Goal: Task Accomplishment & Management: Manage account settings

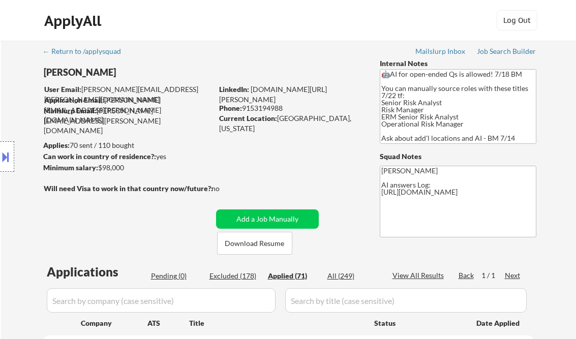
select select ""applied""
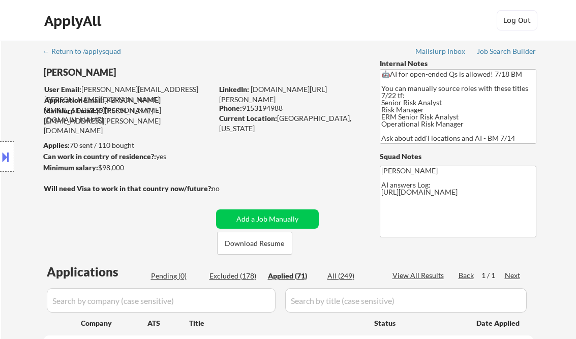
select select ""applied""
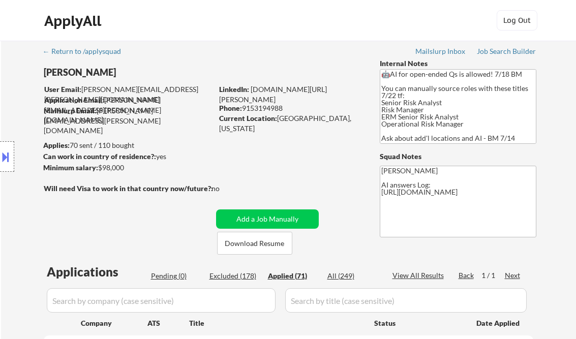
select select ""applied""
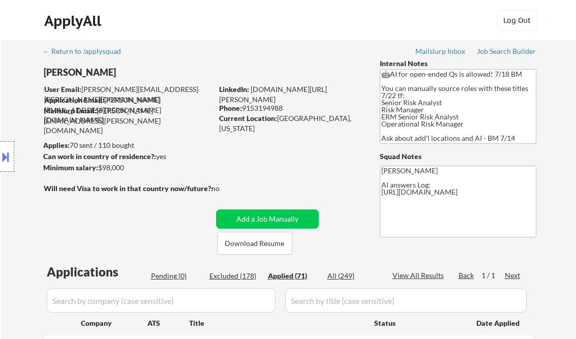
select select ""applied""
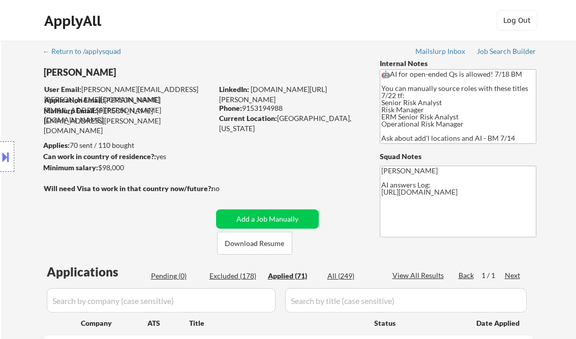
select select ""applied""
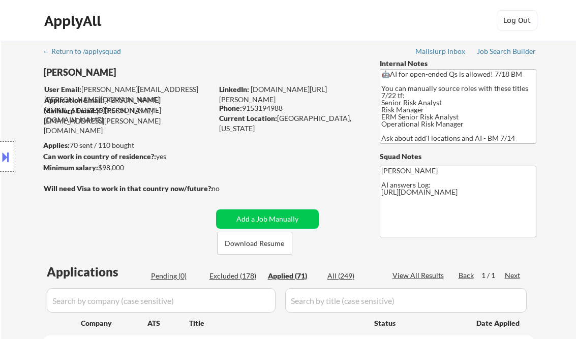
select select ""applied""
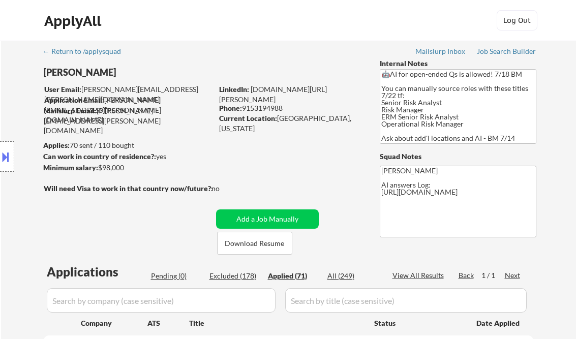
select select ""applied""
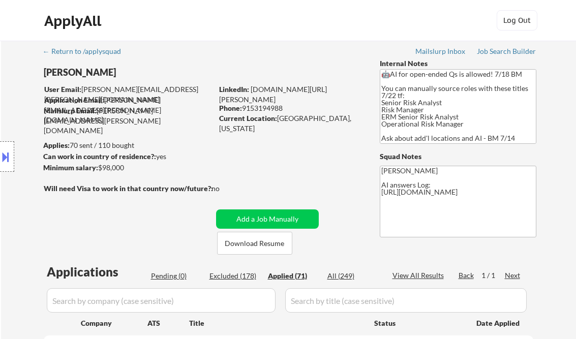
select select ""applied""
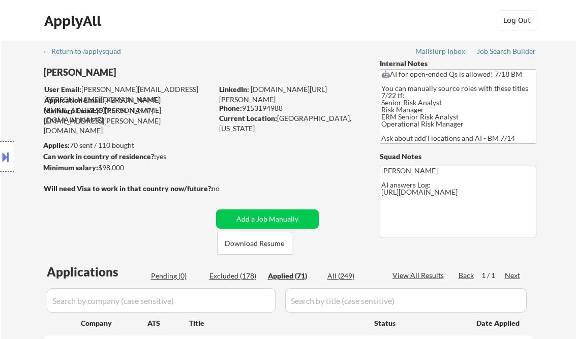
select select ""applied""
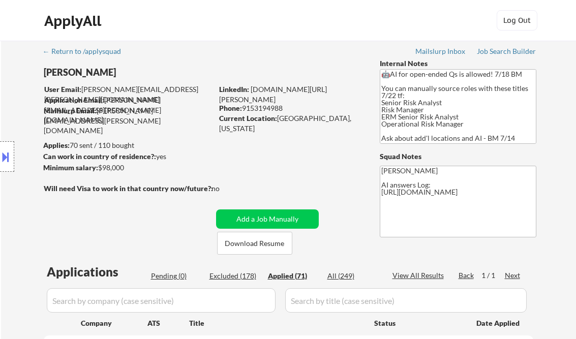
select select ""applied""
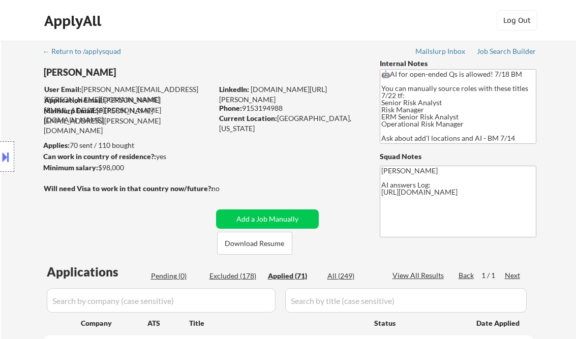
select select ""applied""
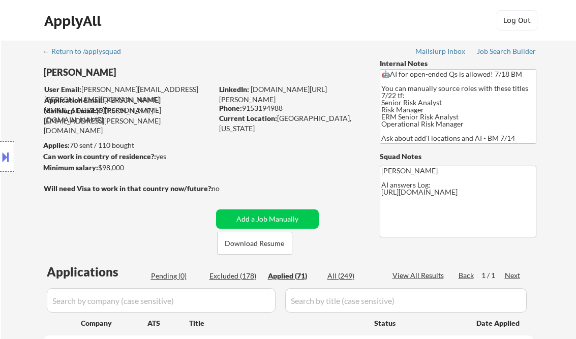
select select ""applied""
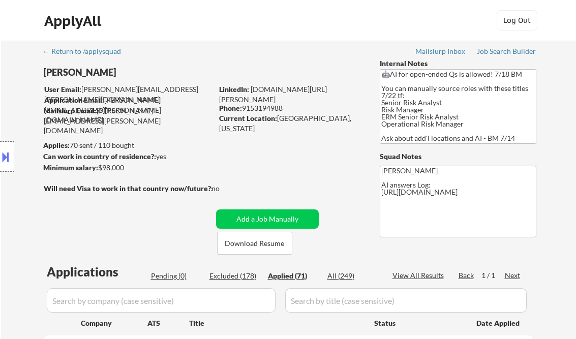
select select ""applied""
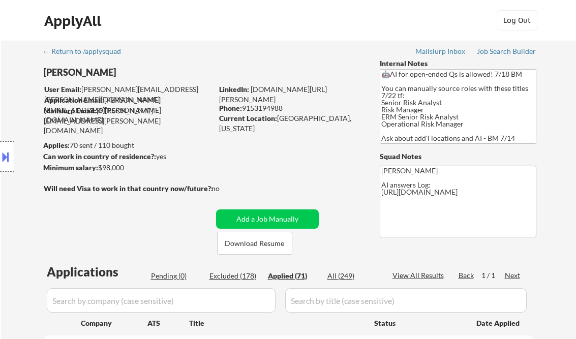
select select ""applied""
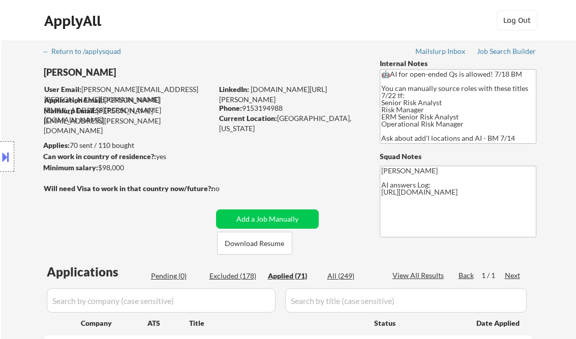
select select ""applied""
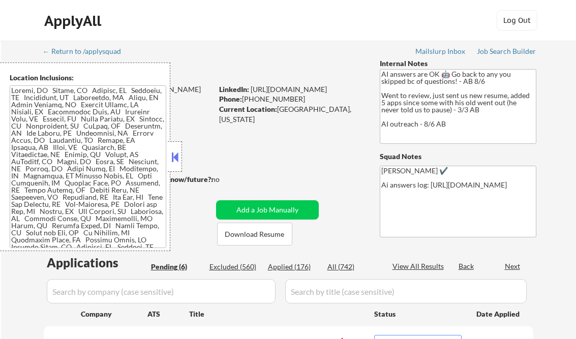
select select ""pending""
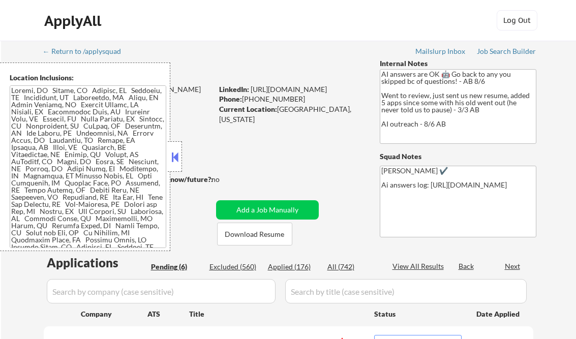
select select ""pending""
click at [173, 157] on button at bounding box center [174, 156] width 11 height 15
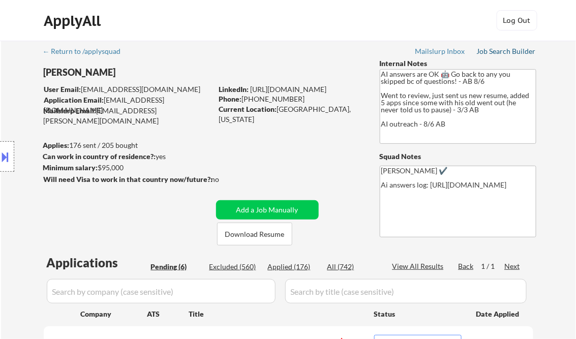
click at [496, 48] on div "Job Search Builder" at bounding box center [506, 51] width 59 height 7
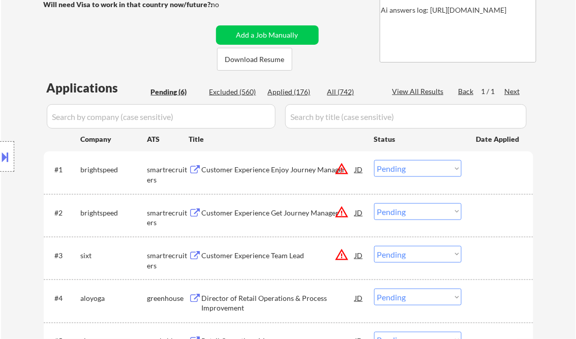
scroll to position [203, 0]
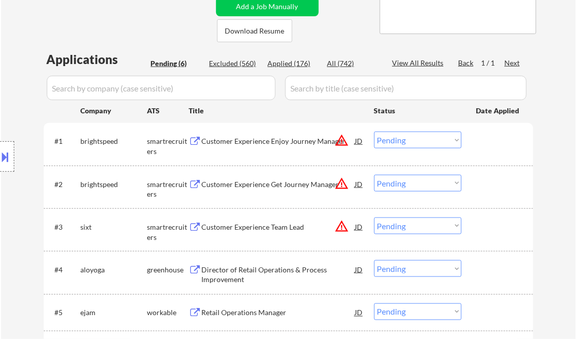
click at [277, 144] on div "Customer Experience Enjoy Journey Manager" at bounding box center [279, 141] width 154 height 10
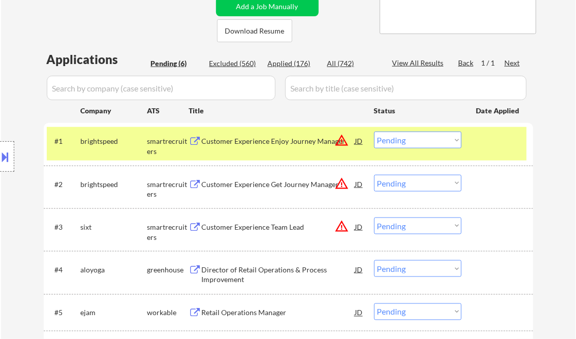
select select ""pending""
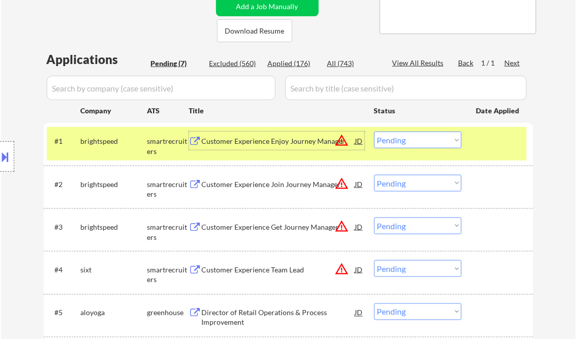
click at [420, 139] on select "Choose an option... Pending Applied Excluded (Questions) Excluded (Expired) Exc…" at bounding box center [417, 140] width 87 height 17
click at [374, 132] on select "Choose an option... Pending Applied Excluded (Questions) Excluded (Expired) Exc…" at bounding box center [417, 140] width 87 height 17
select select ""pending""
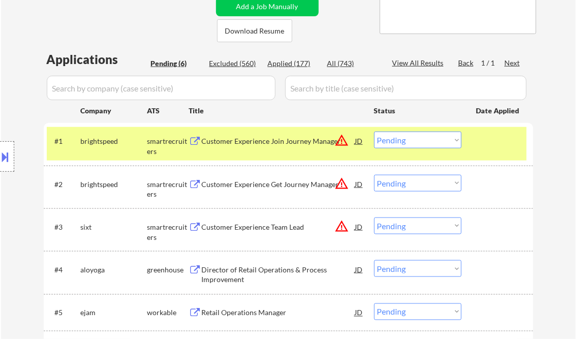
click at [253, 228] on div "Customer Experience Team Lead" at bounding box center [279, 227] width 154 height 10
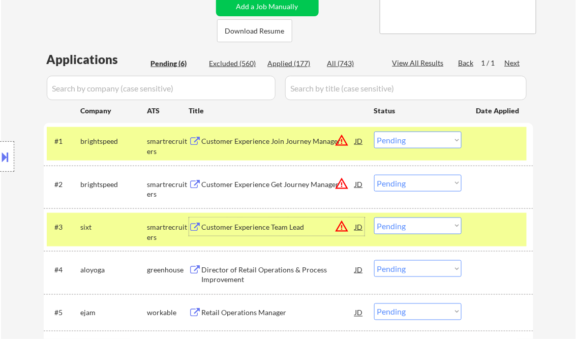
click at [414, 228] on select "Choose an option... Pending Applied Excluded (Questions) Excluded (Expired) Exc…" at bounding box center [417, 226] width 87 height 17
click at [374, 218] on select "Choose an option... Pending Applied Excluded (Questions) Excluded (Expired) Exc…" at bounding box center [417, 226] width 87 height 17
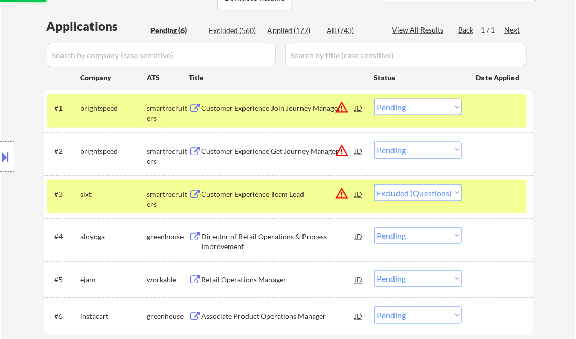
scroll to position [244, 0]
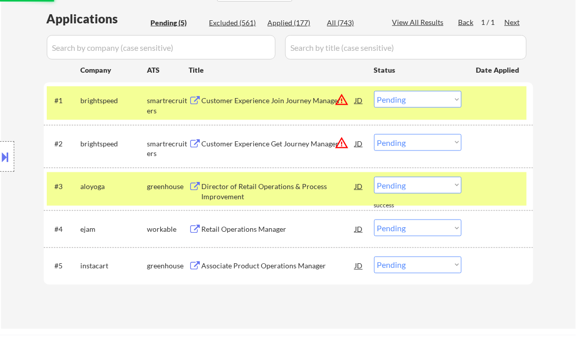
click at [268, 194] on div "Director of Retail Operations & Process Improvement" at bounding box center [279, 191] width 154 height 20
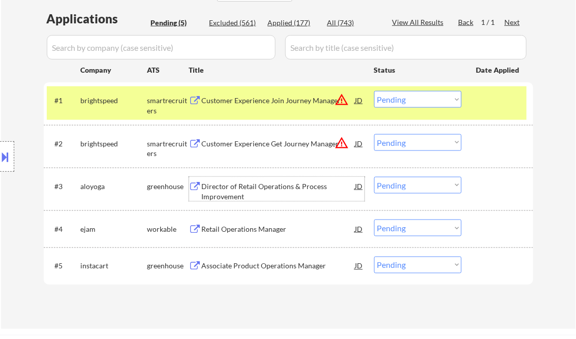
click at [410, 184] on select "Choose an option... Pending Applied Excluded (Questions) Excluded (Expired) Exc…" at bounding box center [417, 185] width 87 height 17
click at [374, 177] on select "Choose an option... Pending Applied Excluded (Questions) Excluded (Expired) Exc…" at bounding box center [417, 185] width 87 height 17
click at [267, 232] on div "Retail Operations Manager" at bounding box center [279, 229] width 154 height 10
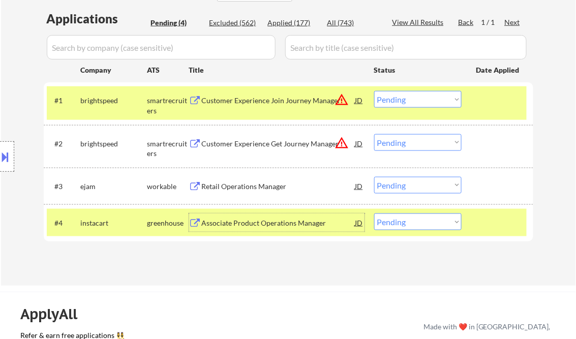
drag, startPoint x: 413, startPoint y: 187, endPoint x: 420, endPoint y: 194, distance: 10.1
click at [413, 187] on select "Choose an option... Pending Applied Excluded (Questions) Excluded (Expired) Exc…" at bounding box center [417, 185] width 87 height 17
click at [374, 177] on select "Choose an option... Pending Applied Excluded (Questions) Excluded (Expired) Exc…" at bounding box center [417, 185] width 87 height 17
click at [300, 225] on div "Associate Product Operations Manager" at bounding box center [279, 223] width 154 height 10
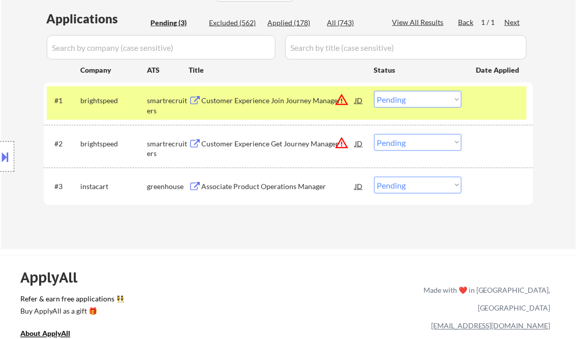
drag, startPoint x: 401, startPoint y: 186, endPoint x: 403, endPoint y: 194, distance: 8.5
click at [401, 186] on select "Choose an option... Pending Applied Excluded (Questions) Excluded (Expired) Exc…" at bounding box center [417, 185] width 87 height 17
select select ""applied""
click at [374, 177] on select "Choose an option... Pending Applied Excluded (Questions) Excluded (Expired) Exc…" at bounding box center [417, 185] width 87 height 17
click at [301, 221] on div "Applications Pending (3) Excluded (562) Applied (178) All (743) View All Result…" at bounding box center [288, 120] width 489 height 220
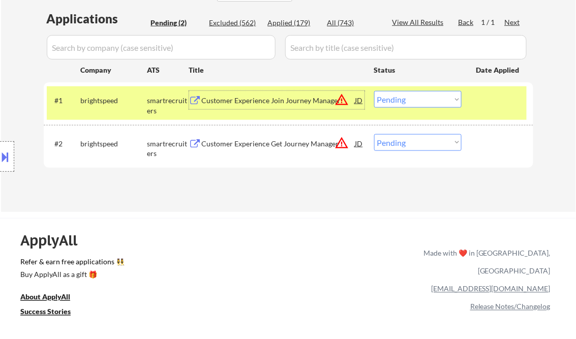
click at [263, 94] on div "Customer Experience Join Journey Manager" at bounding box center [279, 100] width 154 height 18
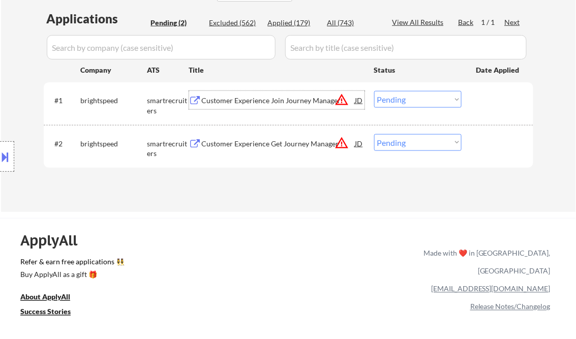
click at [313, 144] on div "Customer Experience Get Journey Manager" at bounding box center [279, 144] width 154 height 10
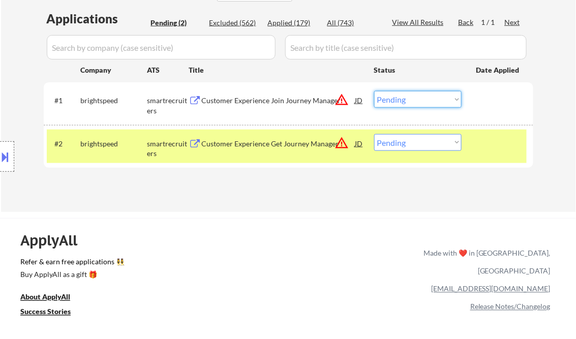
drag, startPoint x: 396, startPoint y: 95, endPoint x: 507, endPoint y: 142, distance: 120.3
click at [396, 95] on select "Choose an option... Pending Applied Excluded (Questions) Excluded (Expired) Exc…" at bounding box center [417, 99] width 87 height 17
click at [374, 91] on select "Choose an option... Pending Applied Excluded (Questions) Excluded (Expired) Exc…" at bounding box center [417, 99] width 87 height 17
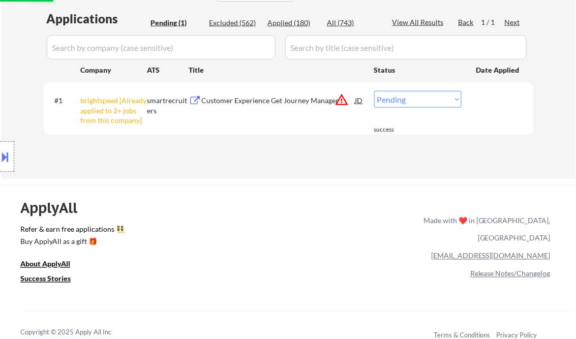
drag, startPoint x: 413, startPoint y: 101, endPoint x: 434, endPoint y: 101, distance: 21.4
click at [414, 99] on select "Choose an option... Pending Applied Excluded (Questions) Excluded (Expired) Exc…" at bounding box center [417, 99] width 87 height 17
select select ""excluded__other_""
click at [374, 91] on select "Choose an option... Pending Applied Excluded (Questions) Excluded (Expired) Exc…" at bounding box center [417, 99] width 87 height 17
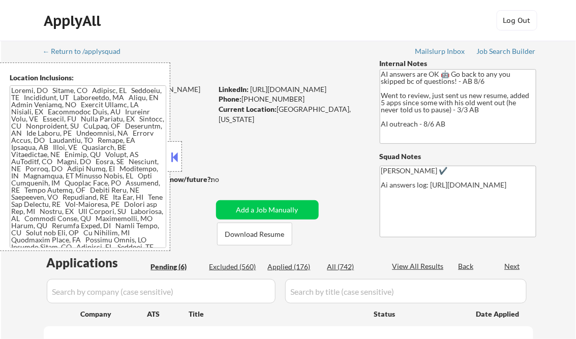
select select ""pending""
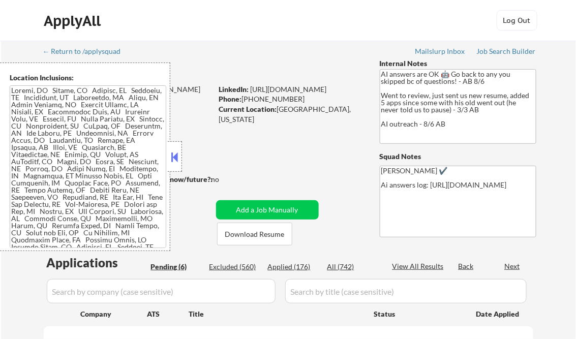
select select ""pending""
click at [176, 156] on button at bounding box center [174, 156] width 11 height 15
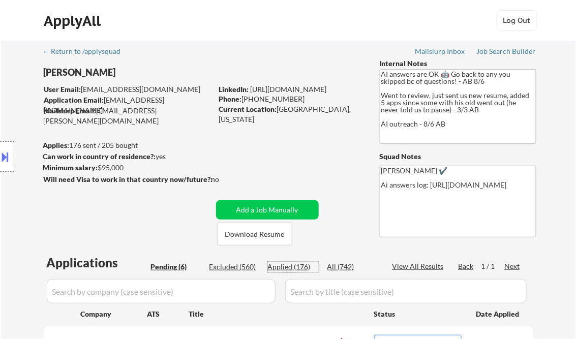
click at [287, 267] on div "Applied (176)" at bounding box center [293, 267] width 51 height 10
click at [419, 265] on div "View All Results" at bounding box center [419, 266] width 54 height 10
select select ""applied""
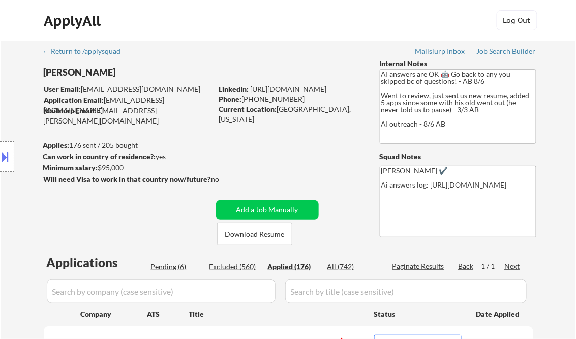
select select ""applied""
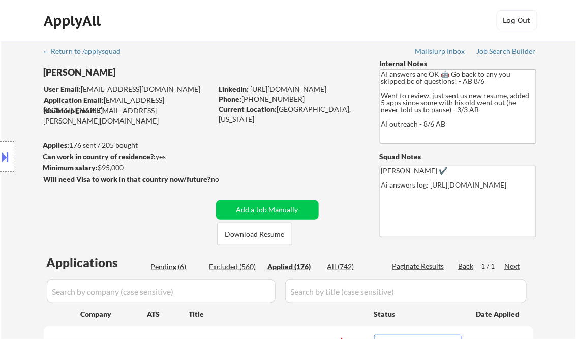
select select ""applied""
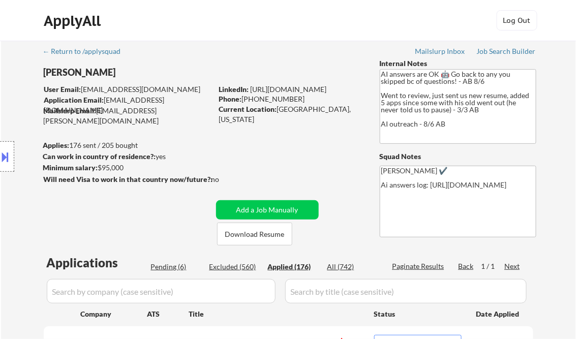
select select ""applied""
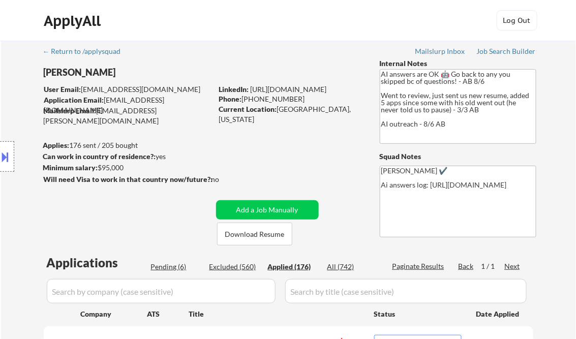
select select ""applied""
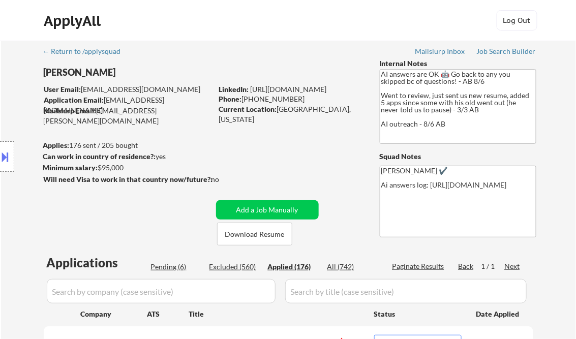
select select ""applied""
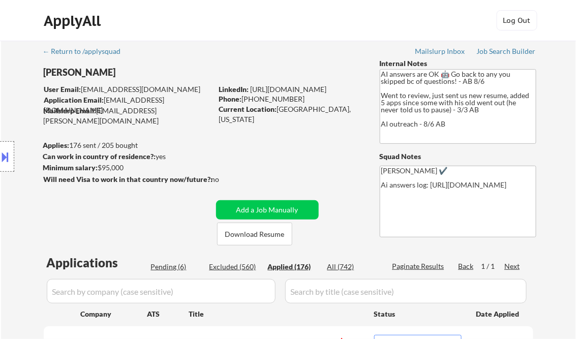
select select ""applied""
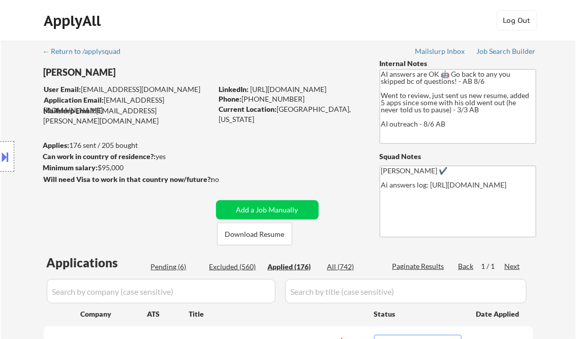
select select ""applied""
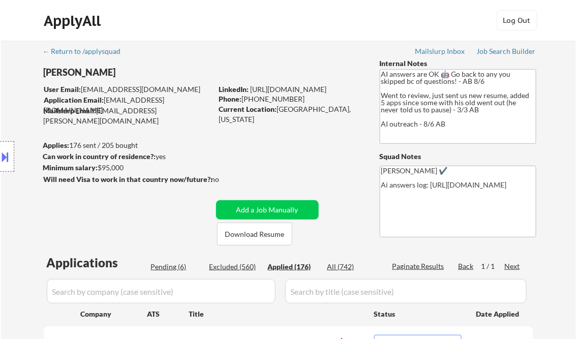
select select ""applied""
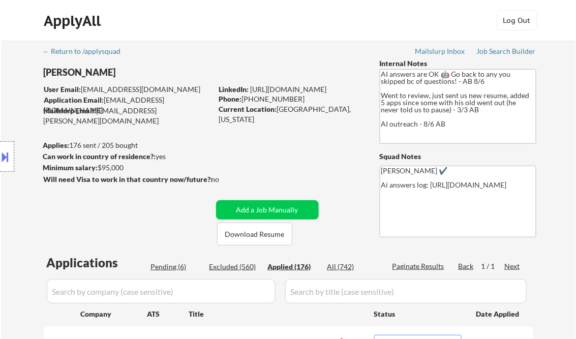
select select ""applied""
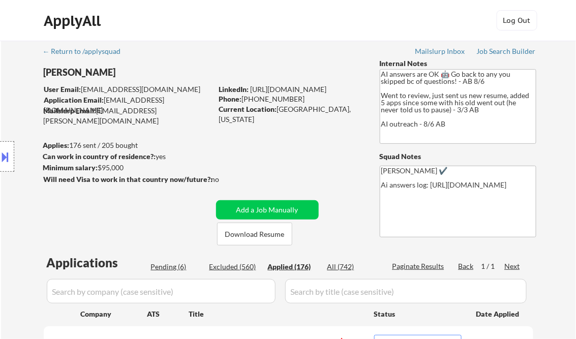
select select ""applied""
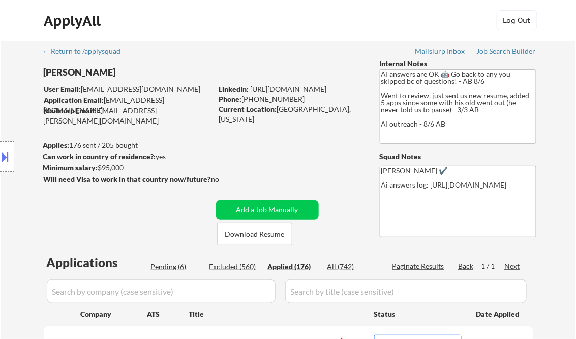
select select ""applied""
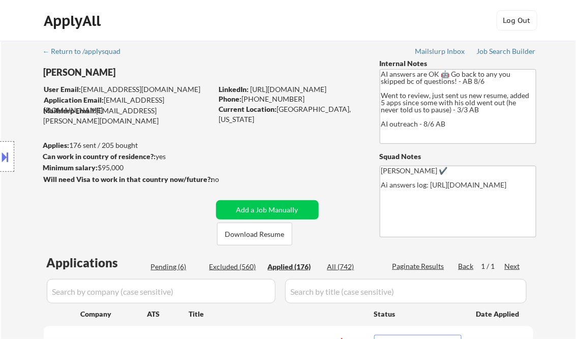
select select ""applied""
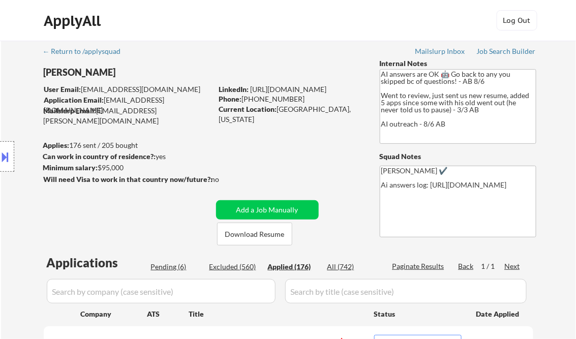
select select ""applied""
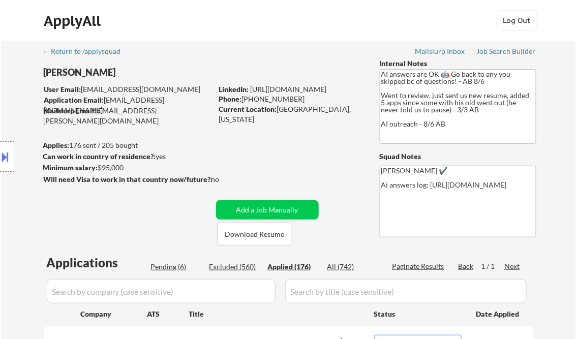
select select ""applied""
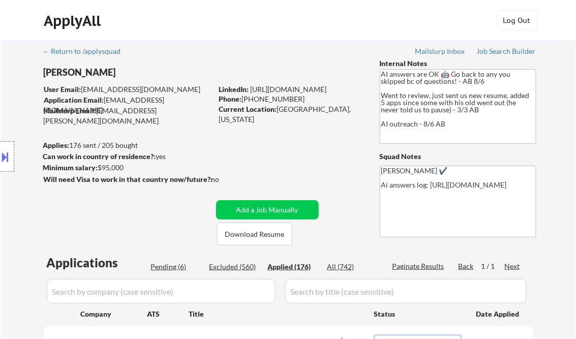
select select ""applied""
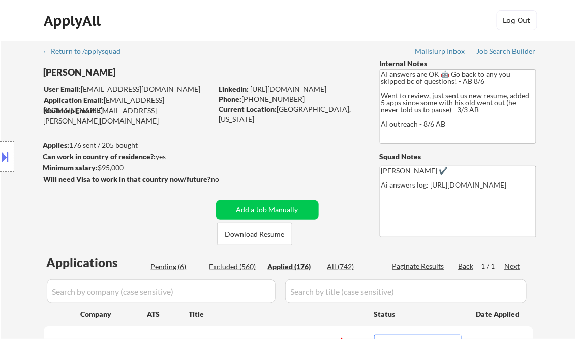
select select ""applied""
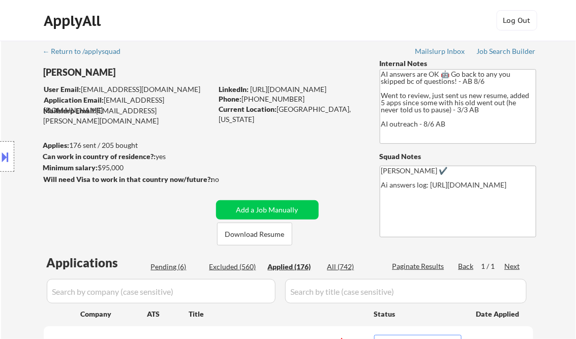
select select ""applied""
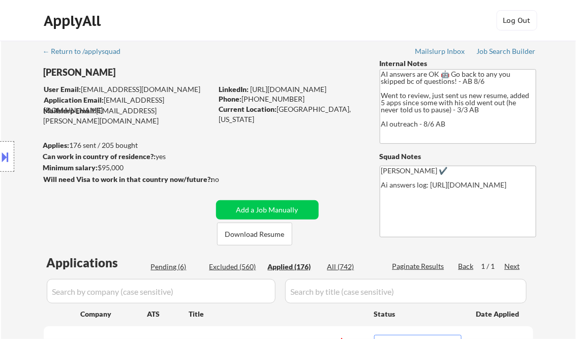
select select ""applied""
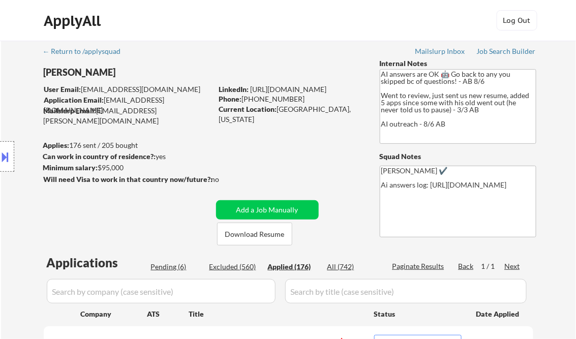
select select ""applied""
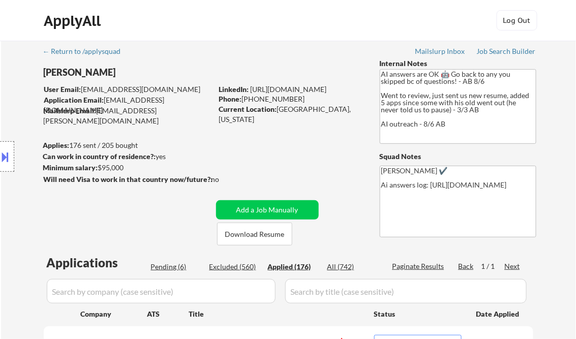
select select ""applied""
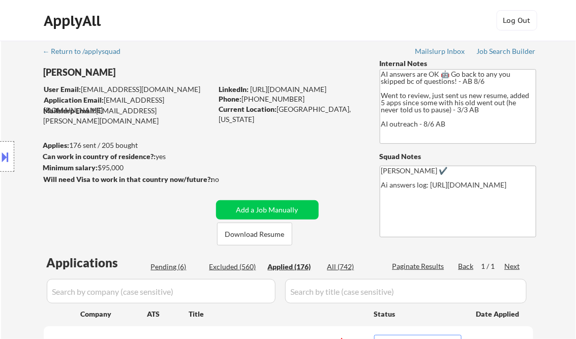
select select ""applied""
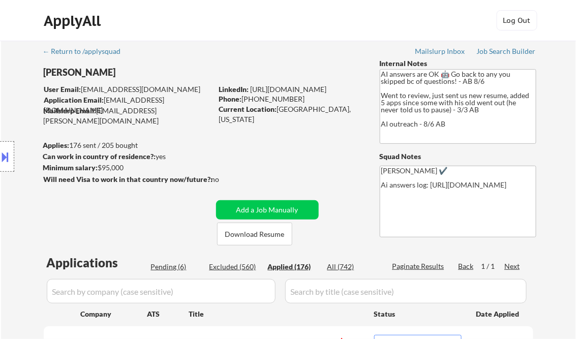
select select ""applied""
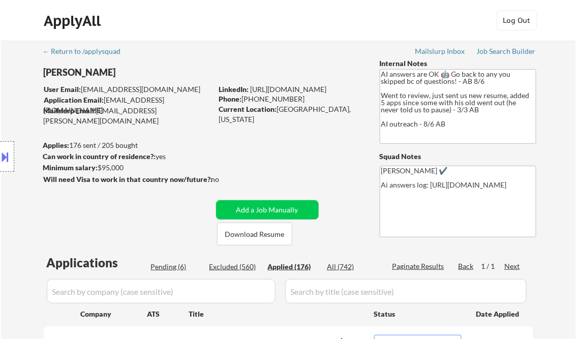
select select ""applied""
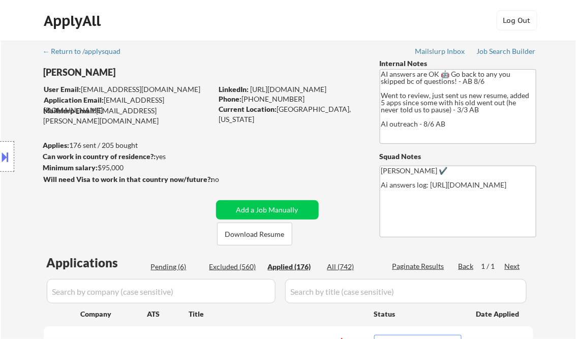
select select ""applied""
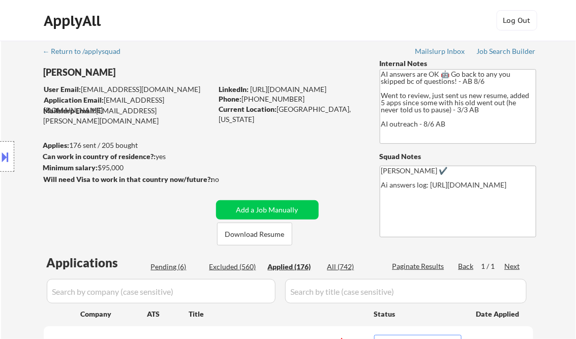
select select ""applied""
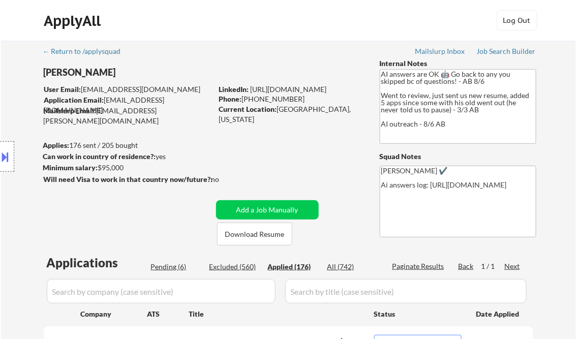
select select ""applied""
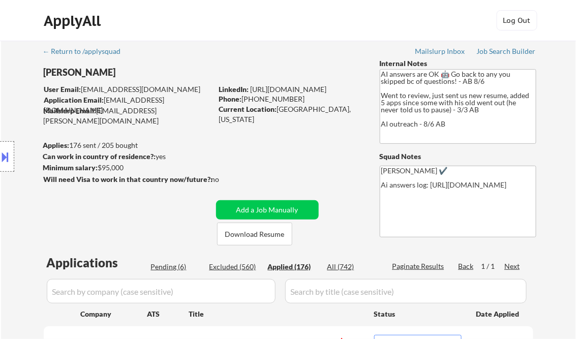
select select ""applied""
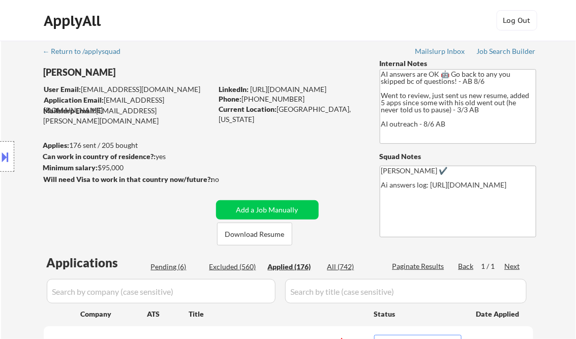
select select ""applied""
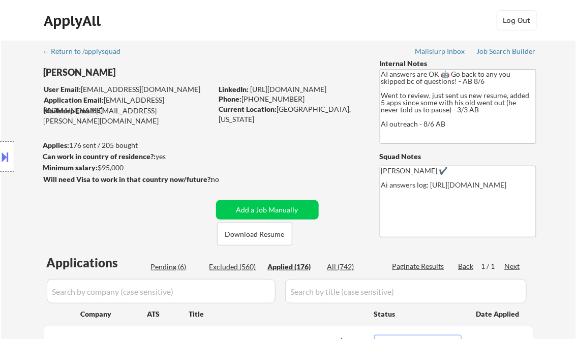
select select ""applied""
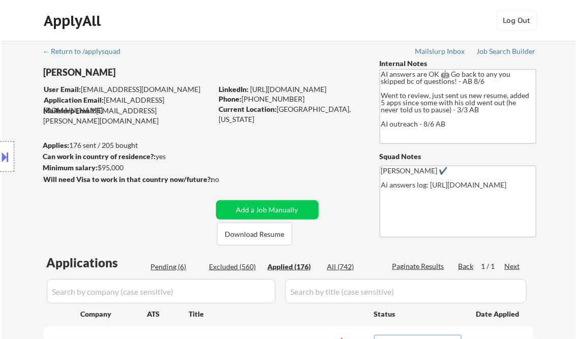
select select ""applied""
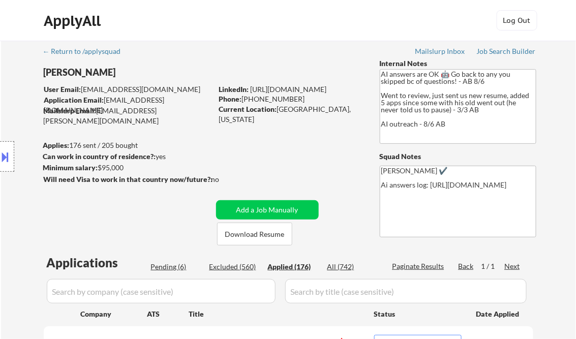
select select ""applied""
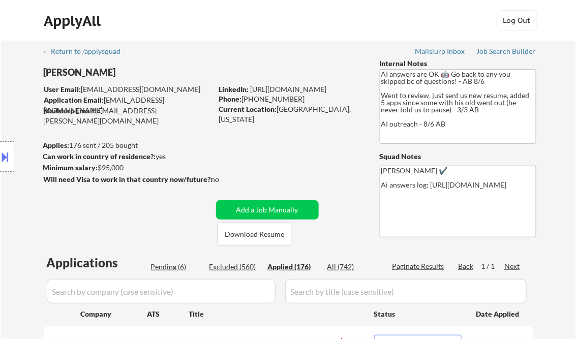
select select ""applied""
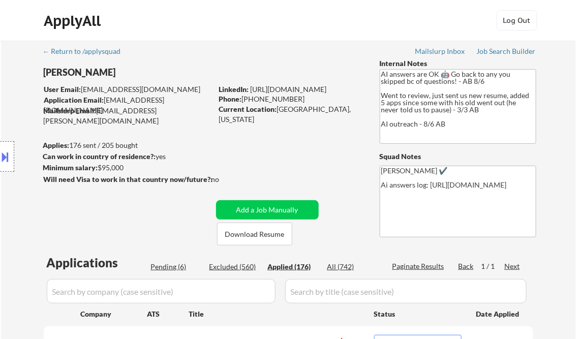
select select ""applied""
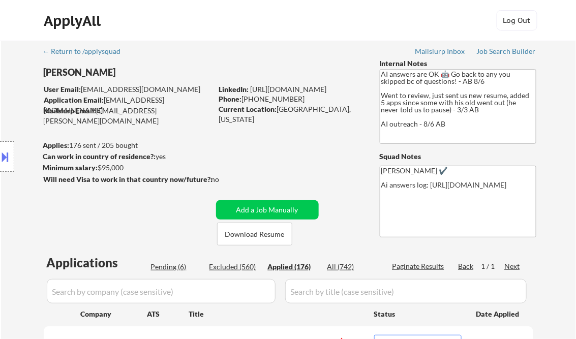
select select ""applied""
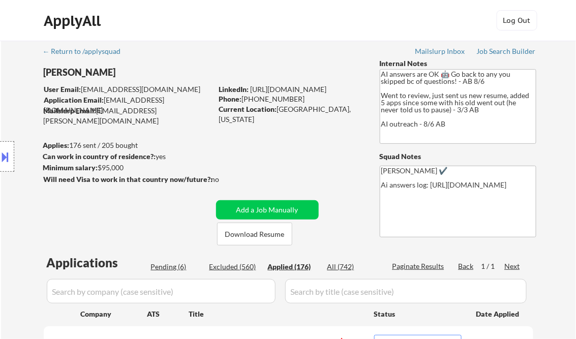
select select ""applied""
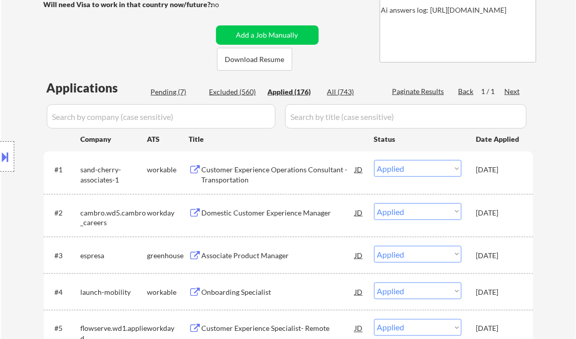
select select ""applied""
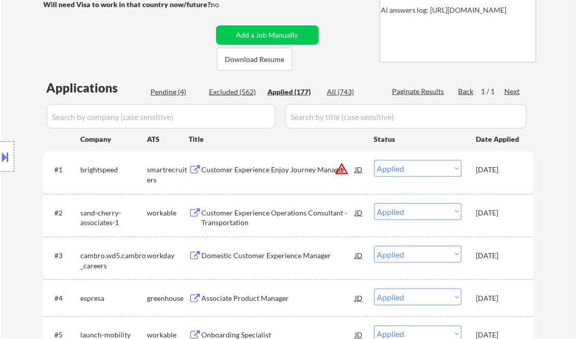
select select ""applied""
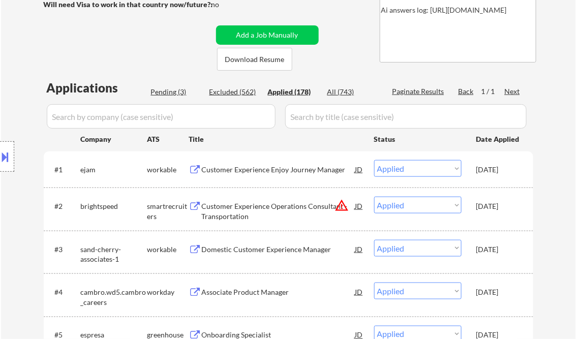
scroll to position [5959, 0]
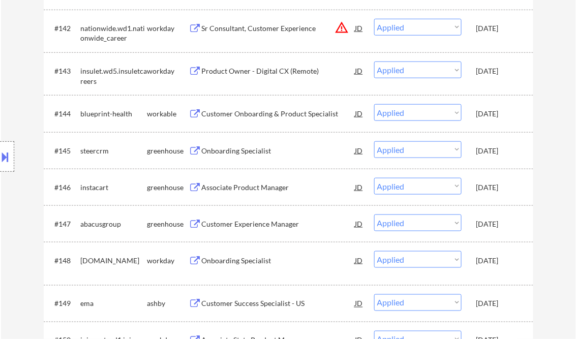
select select ""applied""
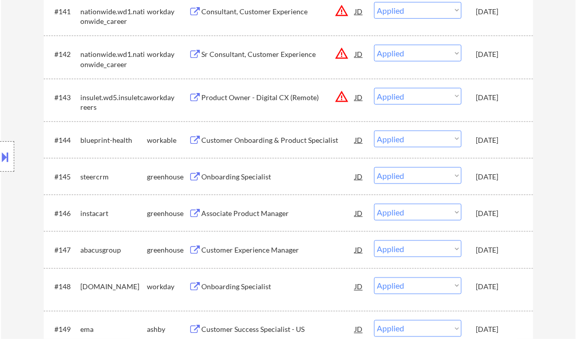
select select ""applied""
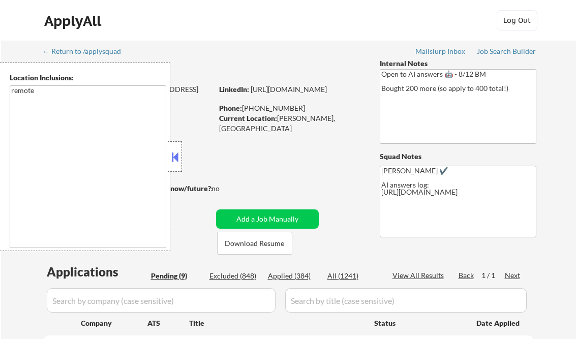
select select ""pending""
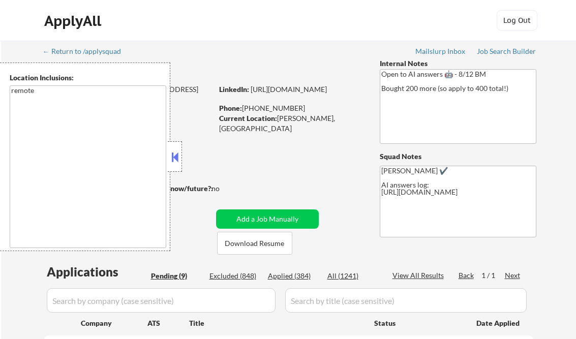
select select ""pending""
click at [174, 155] on button at bounding box center [174, 156] width 11 height 15
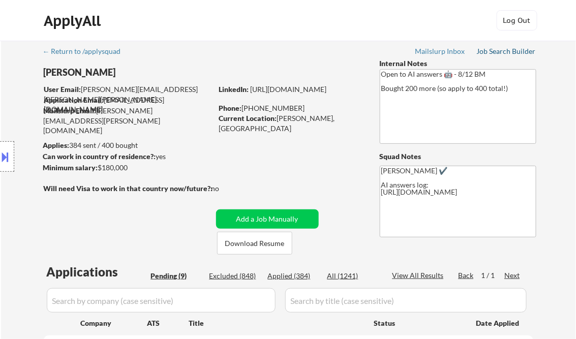
click at [522, 51] on div "Job Search Builder" at bounding box center [506, 51] width 59 height 7
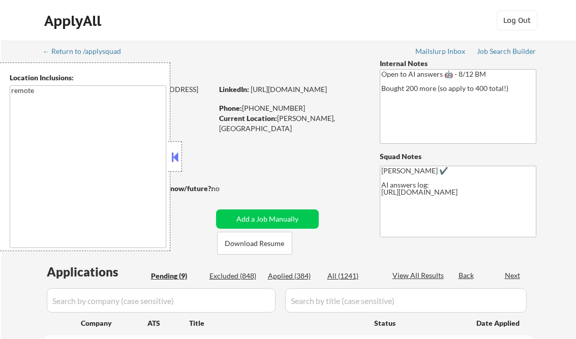
select select ""pending""
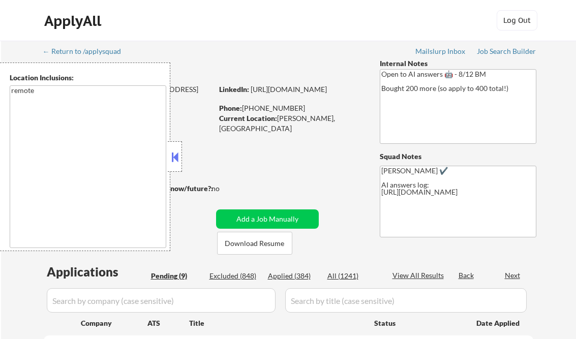
select select ""pending""
click at [174, 158] on button at bounding box center [174, 156] width 11 height 15
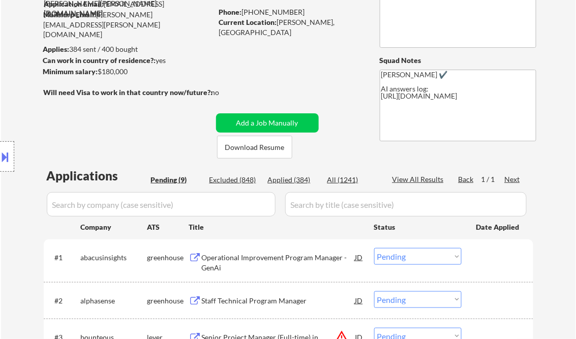
scroll to position [122, 0]
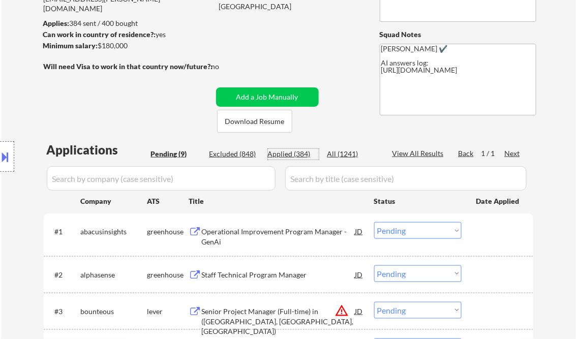
click at [294, 156] on div "Applied (384)" at bounding box center [293, 154] width 51 height 10
click at [414, 156] on div "View All Results" at bounding box center [419, 153] width 54 height 10
select select ""applied""
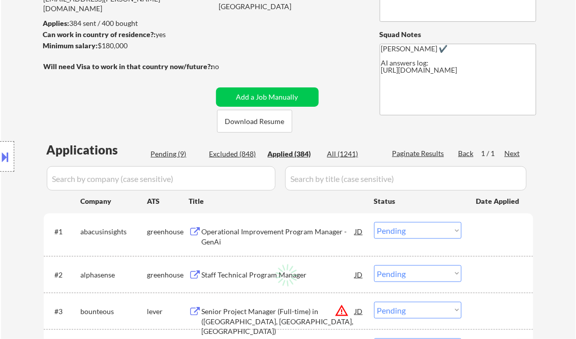
select select ""applied""
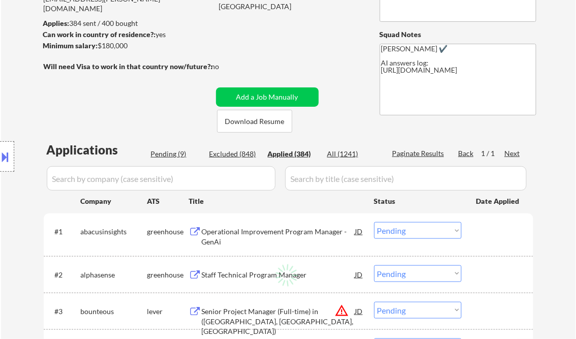
select select ""applied""
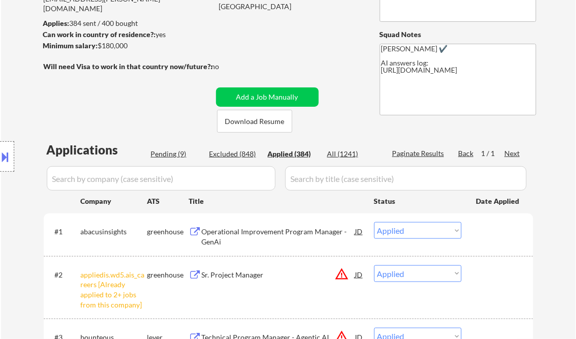
select select ""applied""
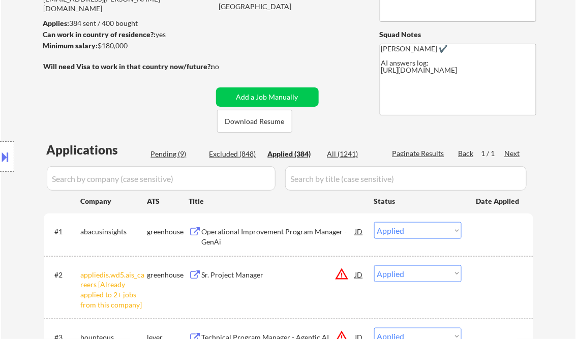
select select ""applied""
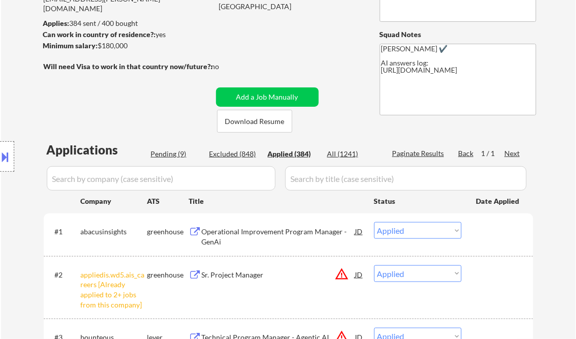
select select ""applied""
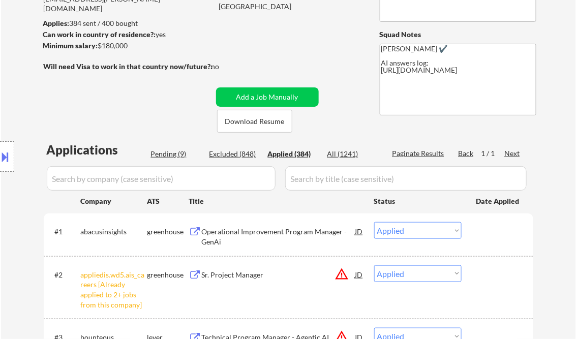
select select ""applied""
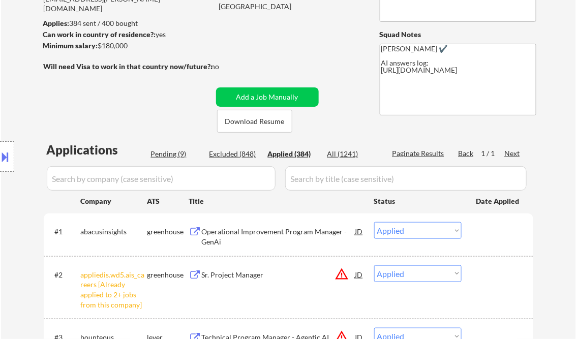
select select ""applied""
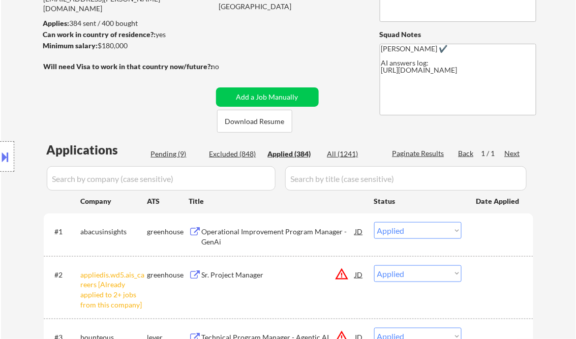
select select ""applied""
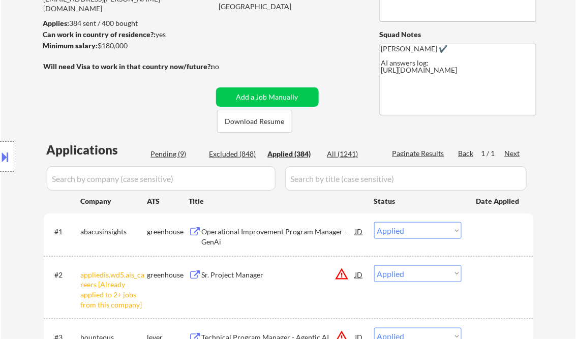
select select ""applied""
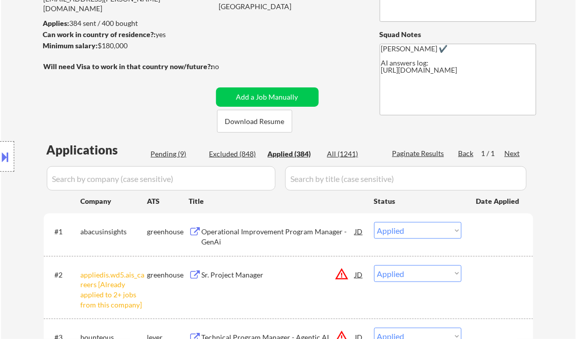
select select ""applied""
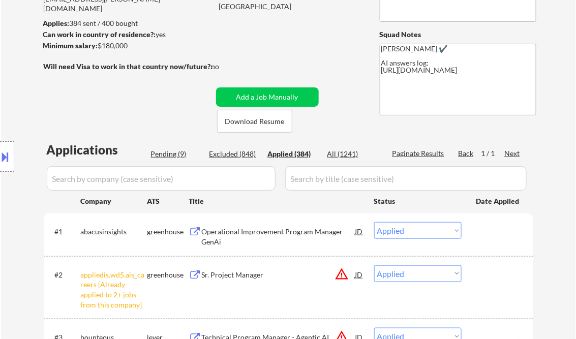
select select ""applied""
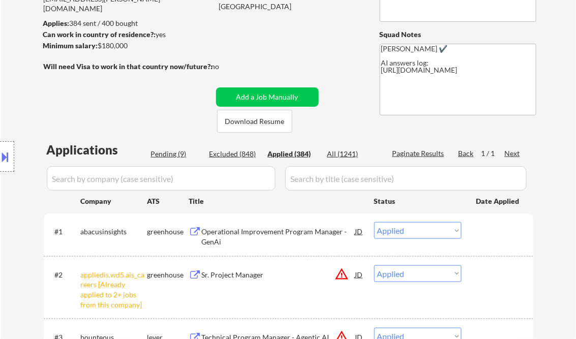
select select ""applied""
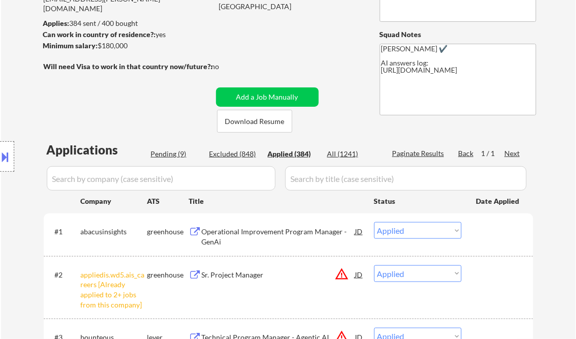
select select ""applied""
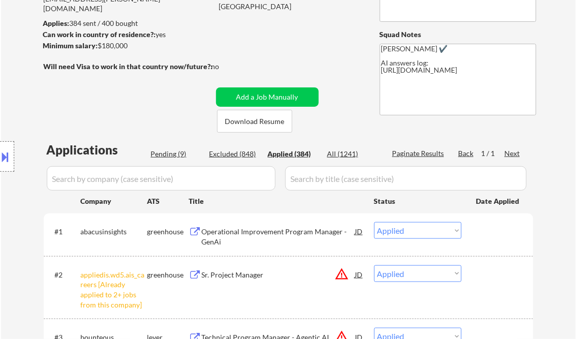
select select ""applied""
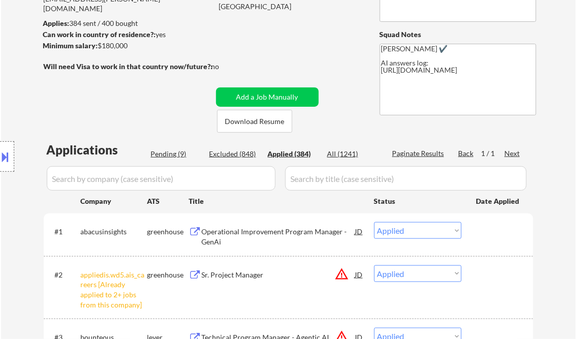
select select ""applied""
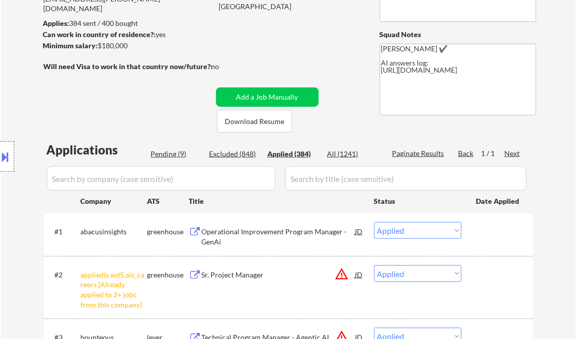
select select ""applied""
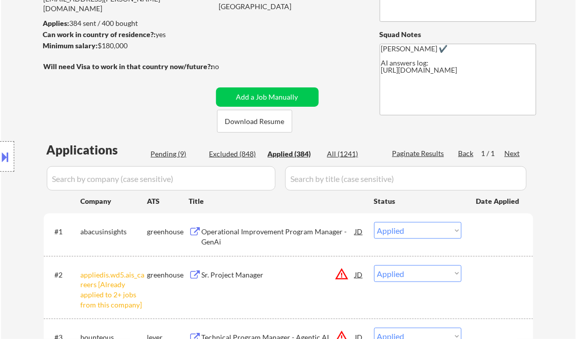
select select ""applied""
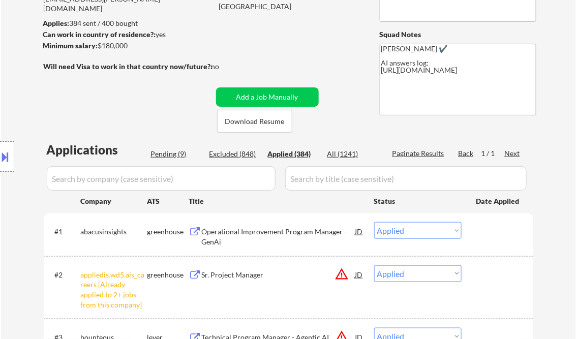
select select ""applied""
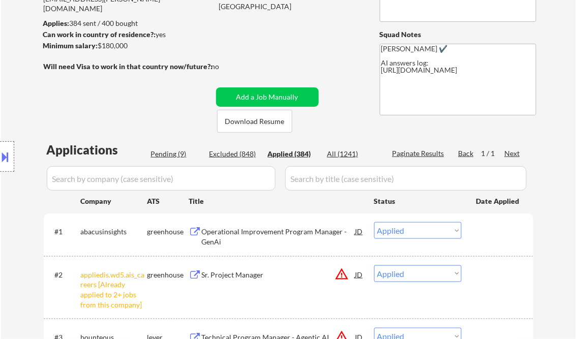
select select ""applied""
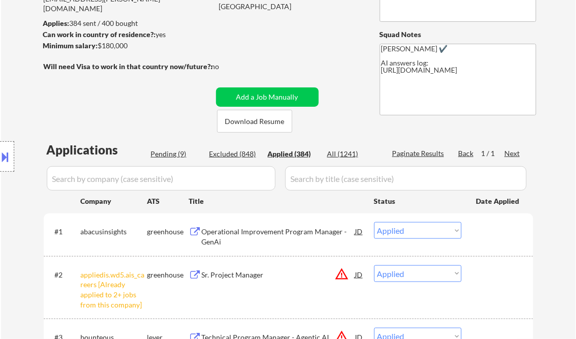
select select ""applied""
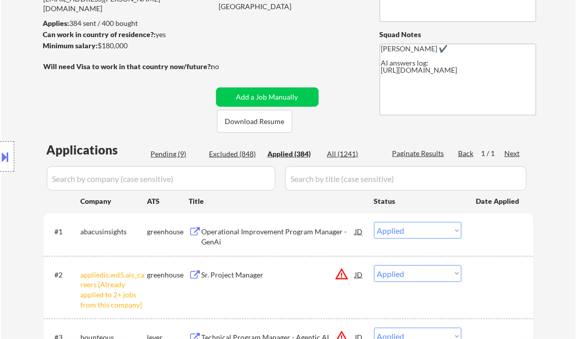
select select ""applied""
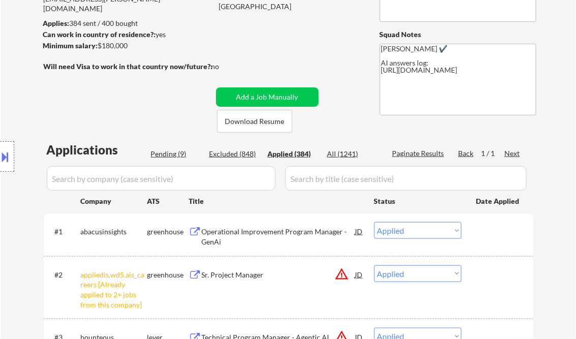
select select ""applied""
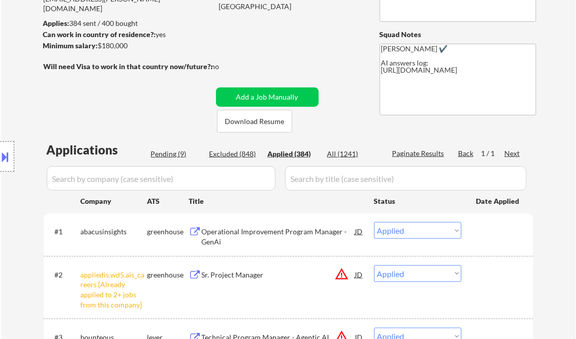
select select ""applied""
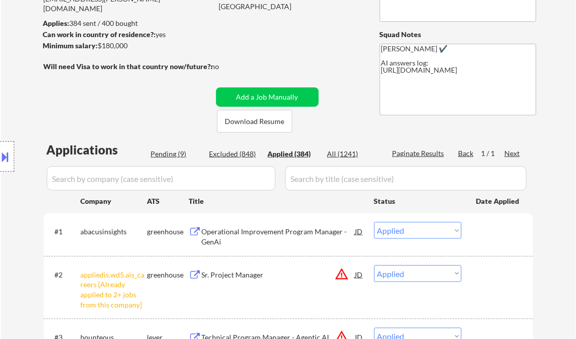
select select ""applied""
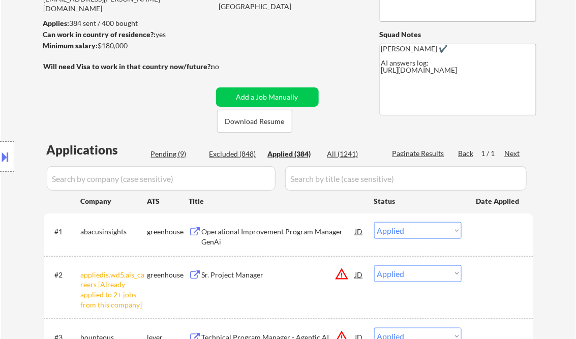
select select ""applied""
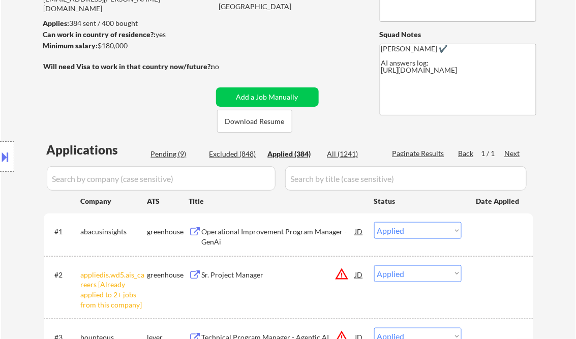
select select ""applied""
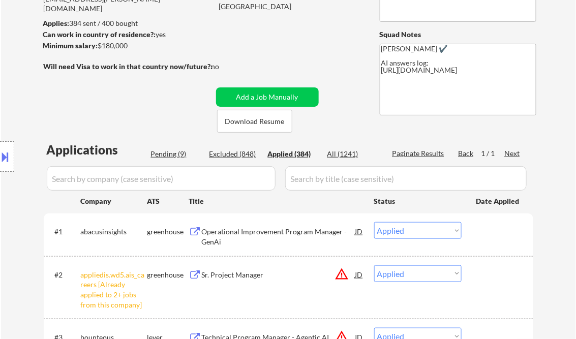
select select ""applied""
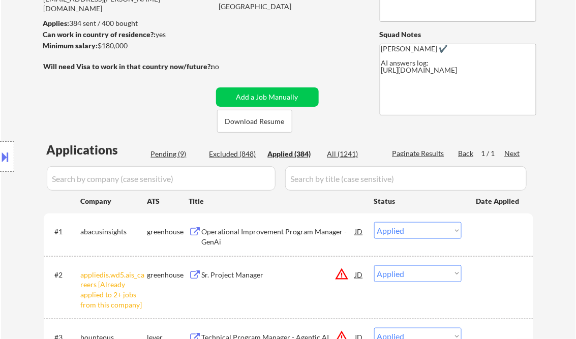
select select ""applied""
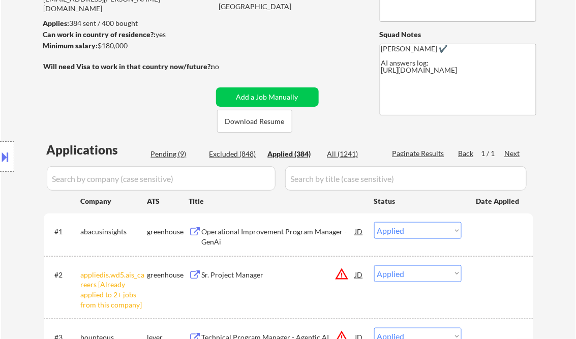
select select ""applied""
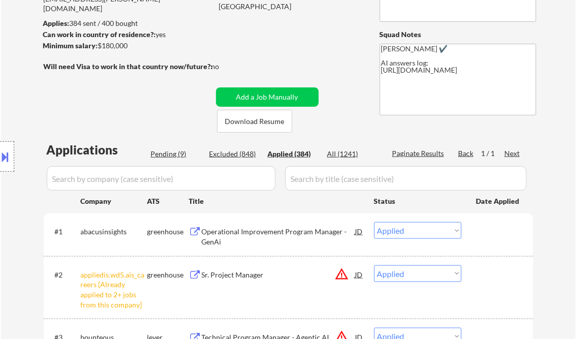
select select ""applied""
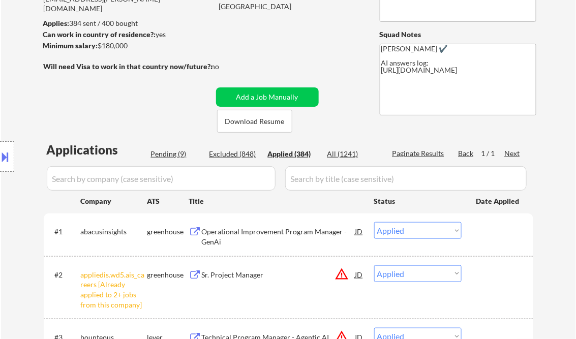
select select ""applied""
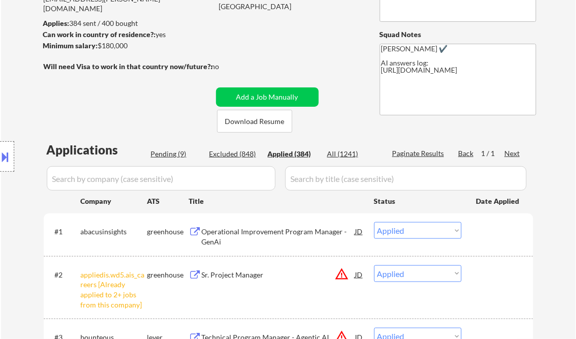
select select ""applied""
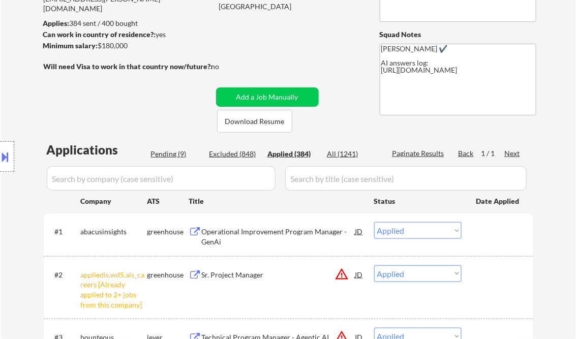
select select ""applied""
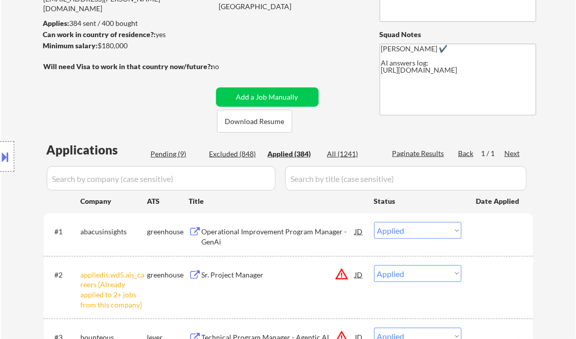
select select ""applied""
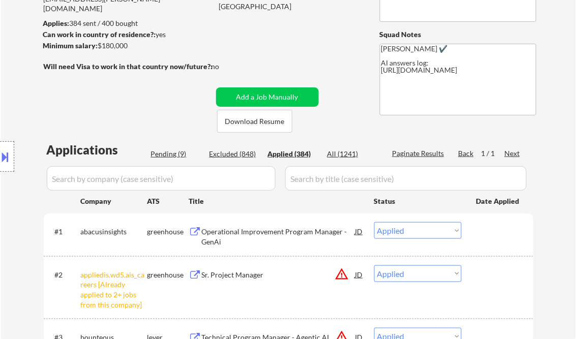
select select ""applied""
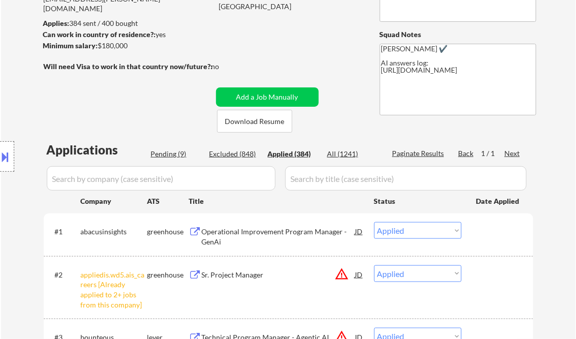
select select ""applied""
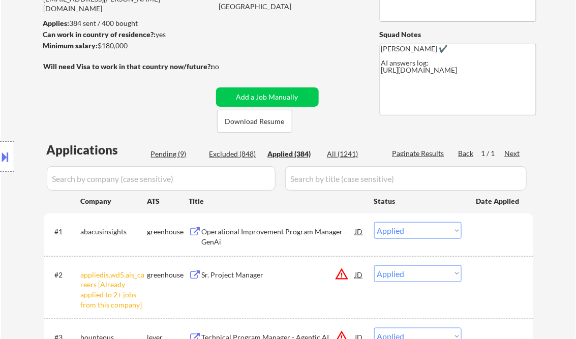
select select ""applied""
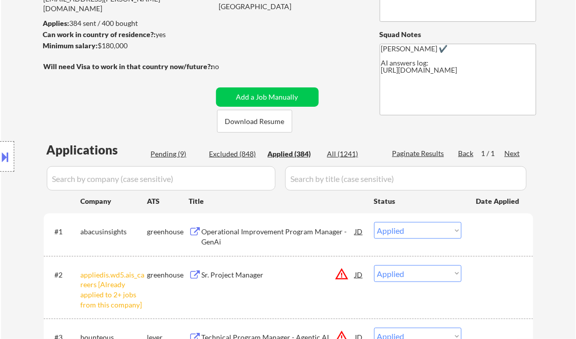
select select ""applied""
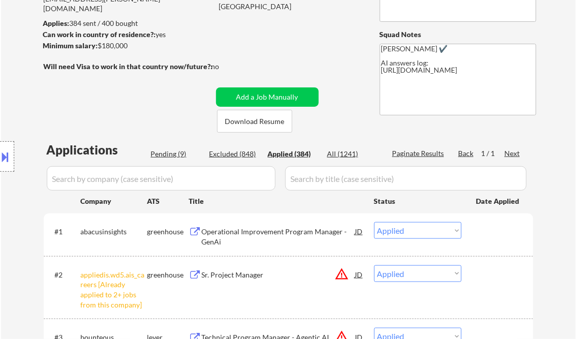
select select ""applied""
